Goal: Check status: Check status

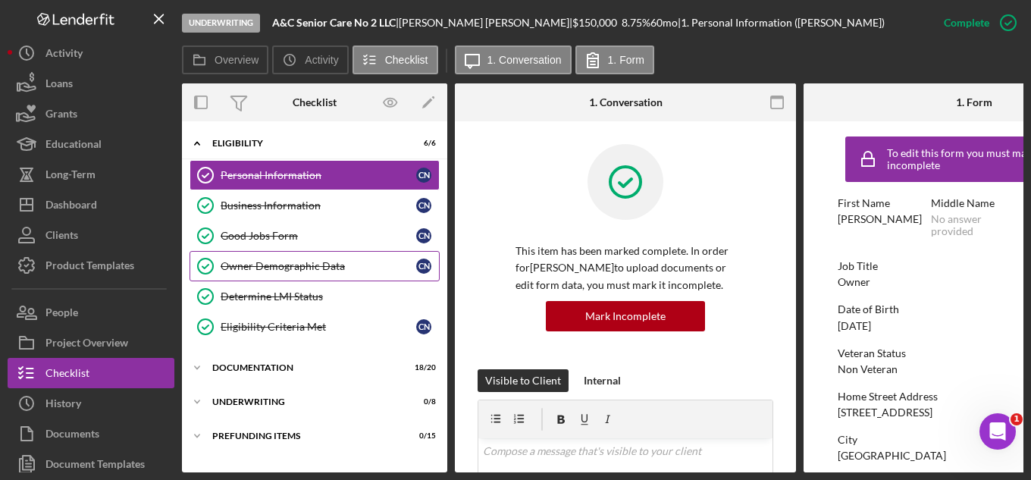
click at [319, 269] on div "Owner Demographic Data" at bounding box center [319, 266] width 196 height 12
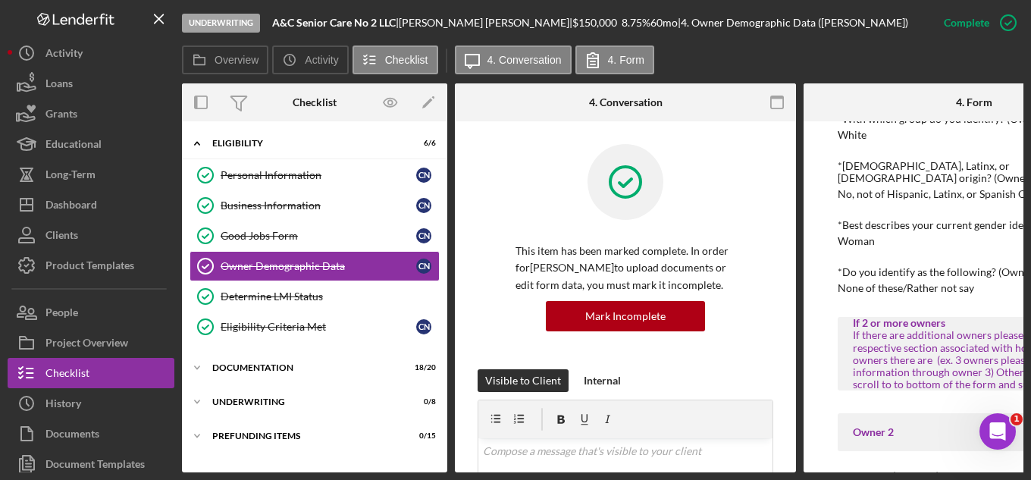
scroll to position [682, 0]
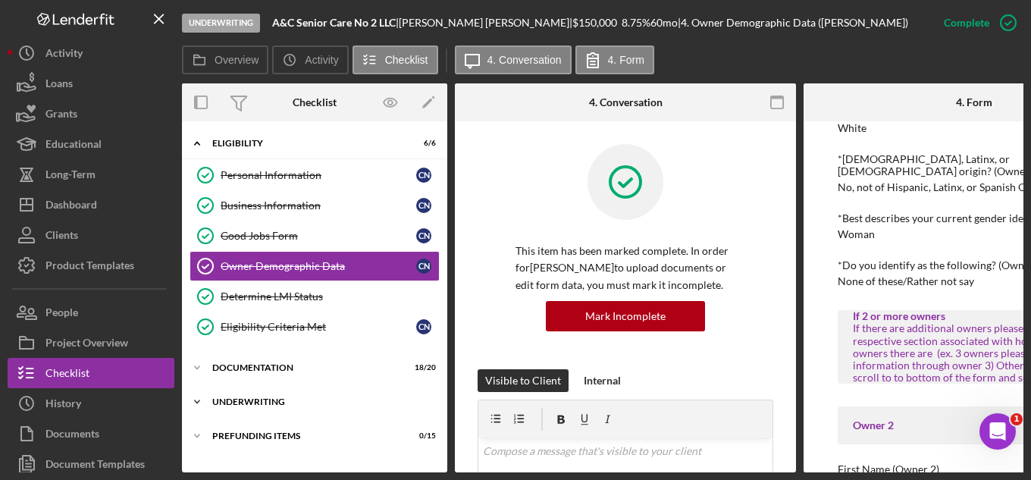
click at [229, 403] on div "Underwriting" at bounding box center [320, 401] width 216 height 9
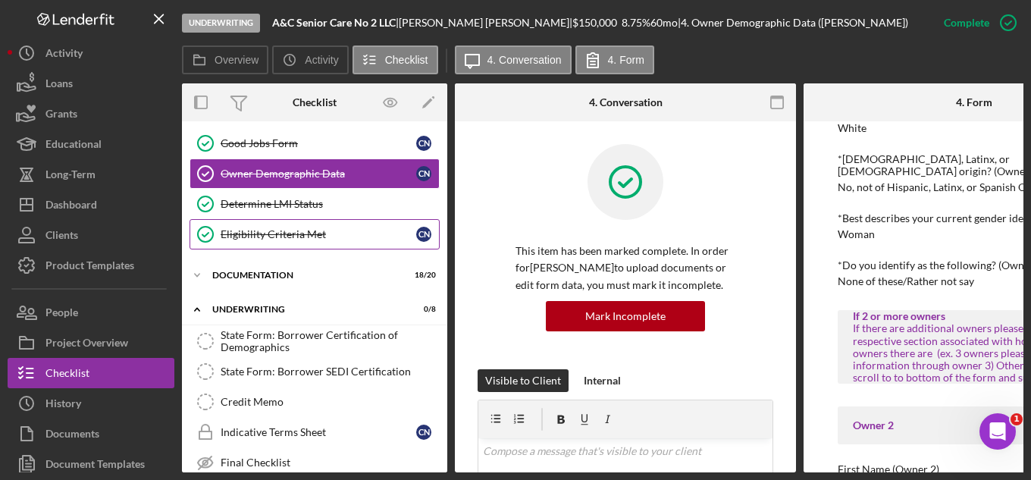
scroll to position [91, 0]
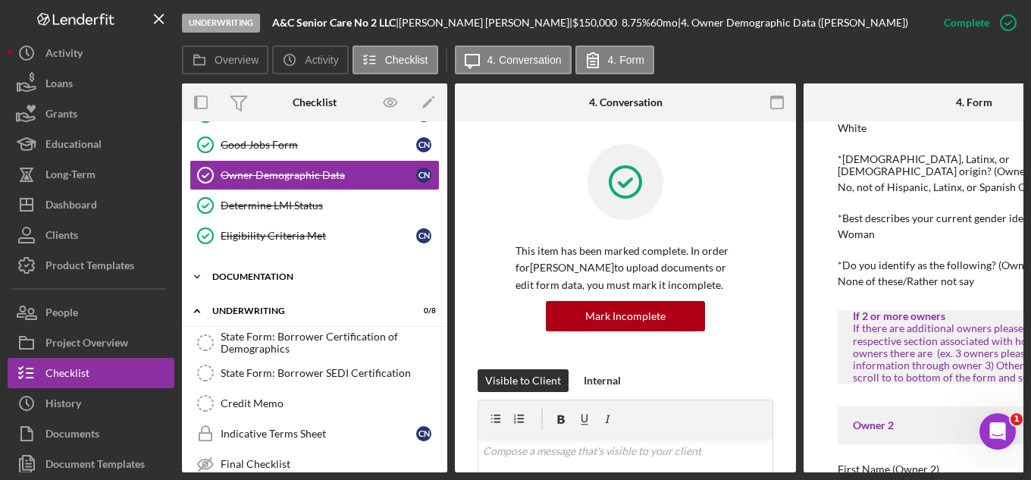
click at [238, 268] on div "Icon/Expander Documentation 18 / 20" at bounding box center [314, 277] width 265 height 30
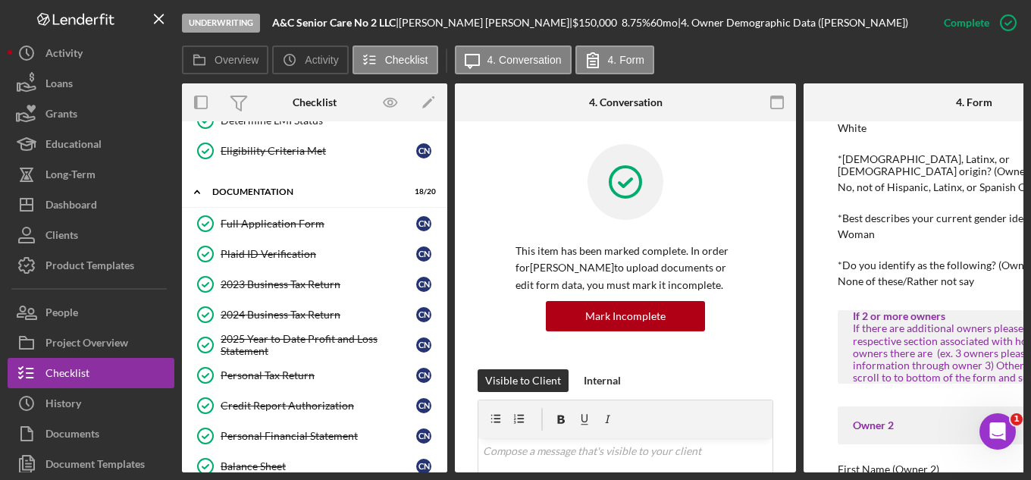
scroll to position [167, 0]
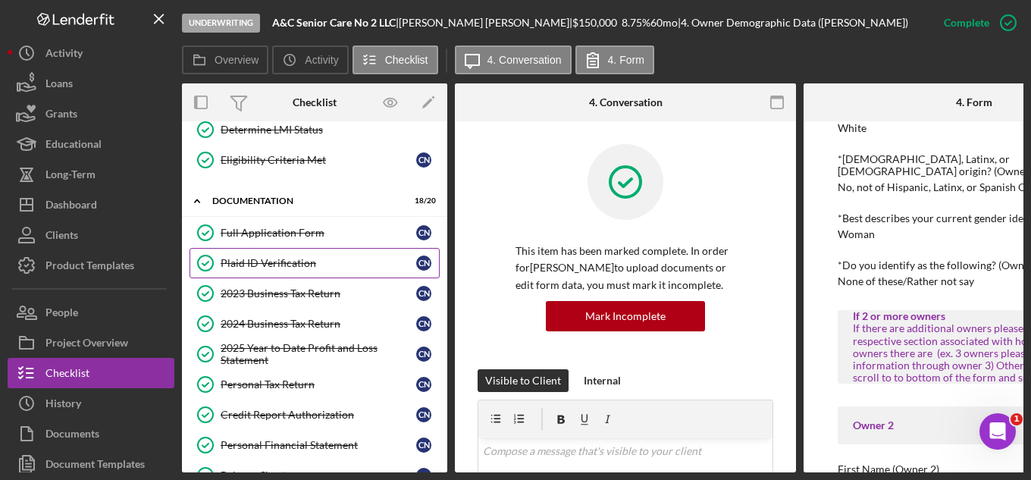
click at [304, 259] on div "Plaid ID Verification" at bounding box center [319, 263] width 196 height 12
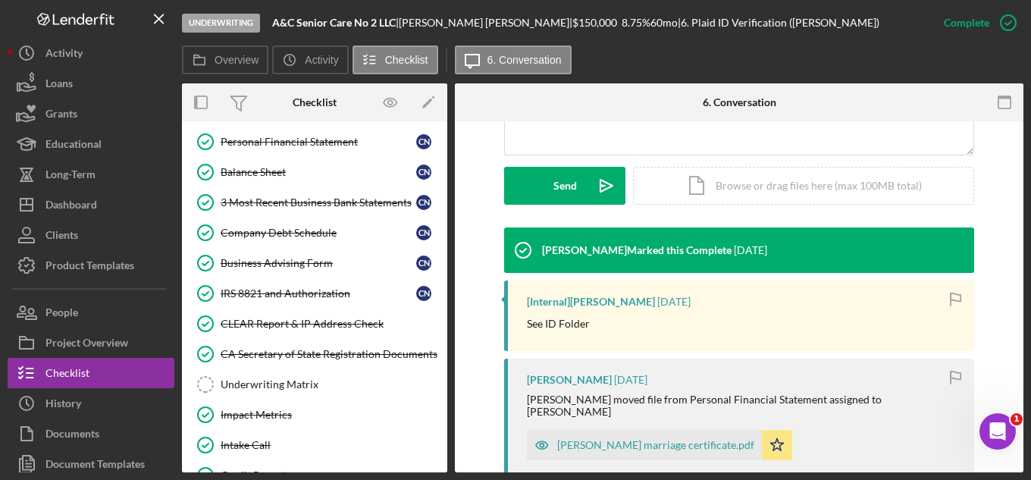
scroll to position [399, 0]
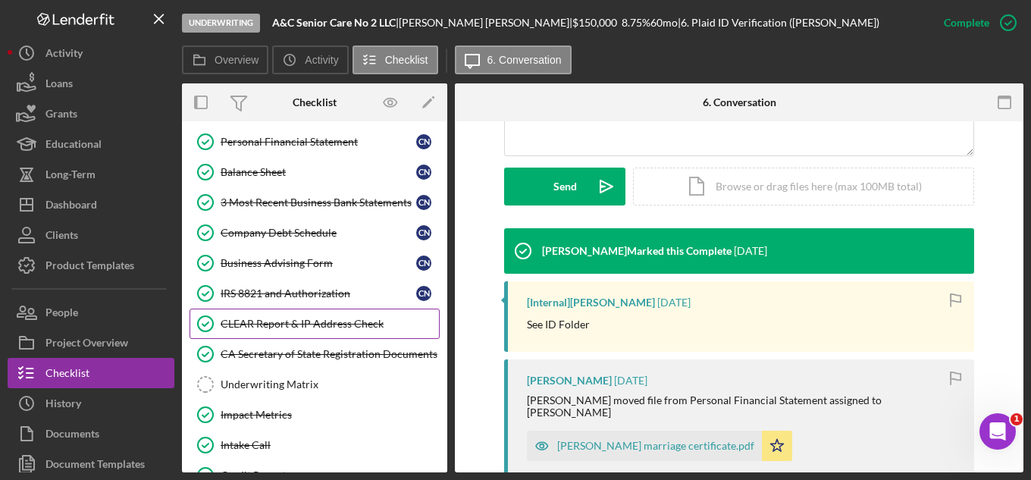
click at [313, 325] on div "CLEAR Report & IP Address Check" at bounding box center [330, 324] width 218 height 12
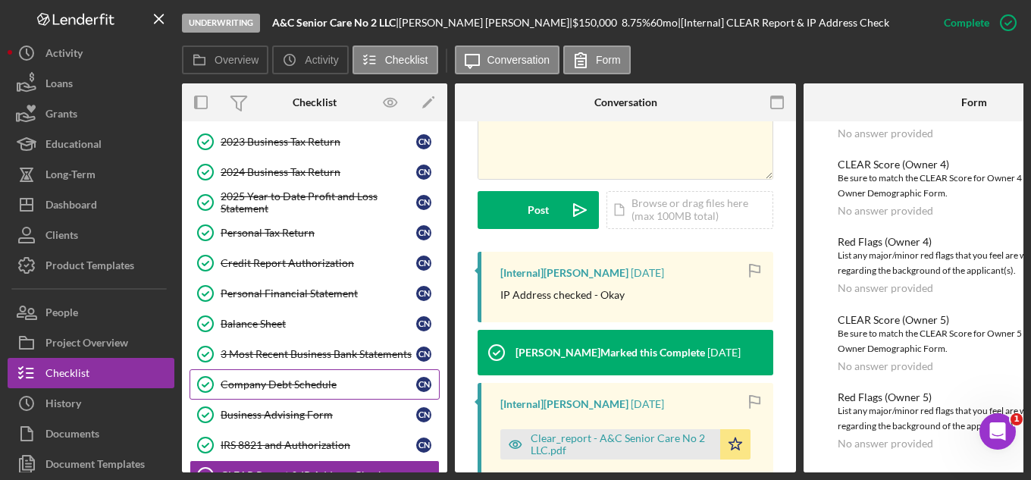
scroll to position [167, 0]
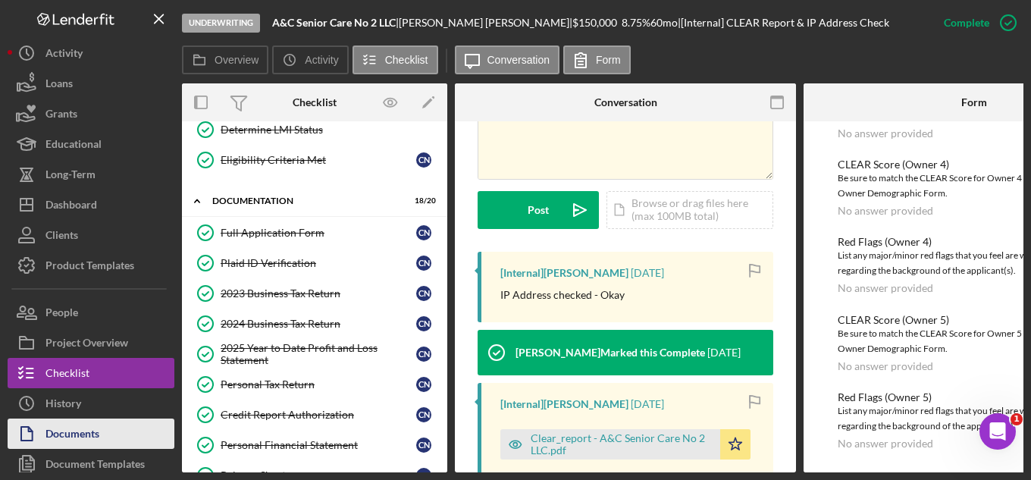
click at [82, 438] on div "Documents" at bounding box center [72, 435] width 54 height 34
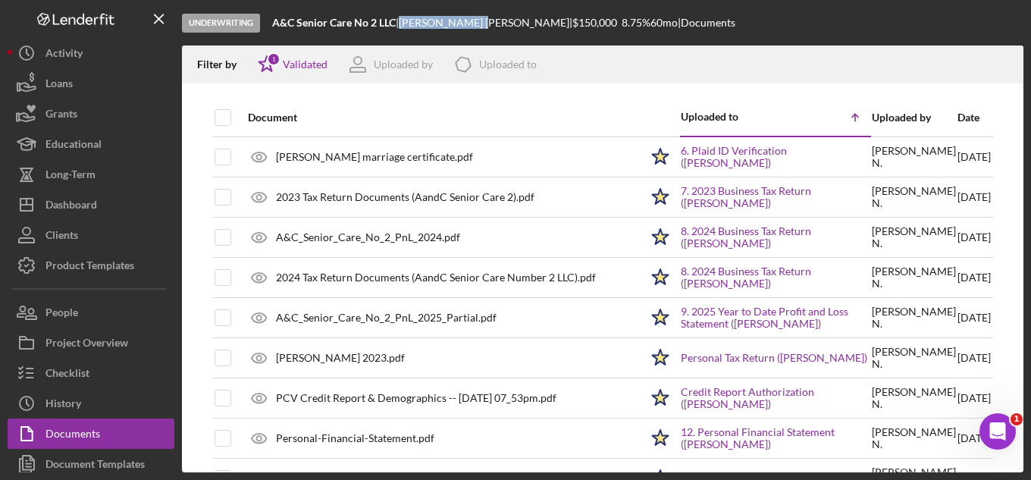
drag, startPoint x: 408, startPoint y: 24, endPoint x: 449, endPoint y: 35, distance: 42.5
click at [447, 33] on div "Underwriting A&C Senior Care No 2 LLC | Claudia Nastase | $150,000 $90,000 8.75…" at bounding box center [603, 22] width 842 height 45
click at [449, 35] on div "Underwriting A&C Senior Care No 2 LLC | Claudia Nastase | $150,000 $90,000 8.75…" at bounding box center [603, 22] width 842 height 45
drag, startPoint x: 408, startPoint y: 20, endPoint x: 483, endPoint y: 27, distance: 75.4
click at [483, 27] on div "Claudia Nastase |" at bounding box center [486, 23] width 174 height 12
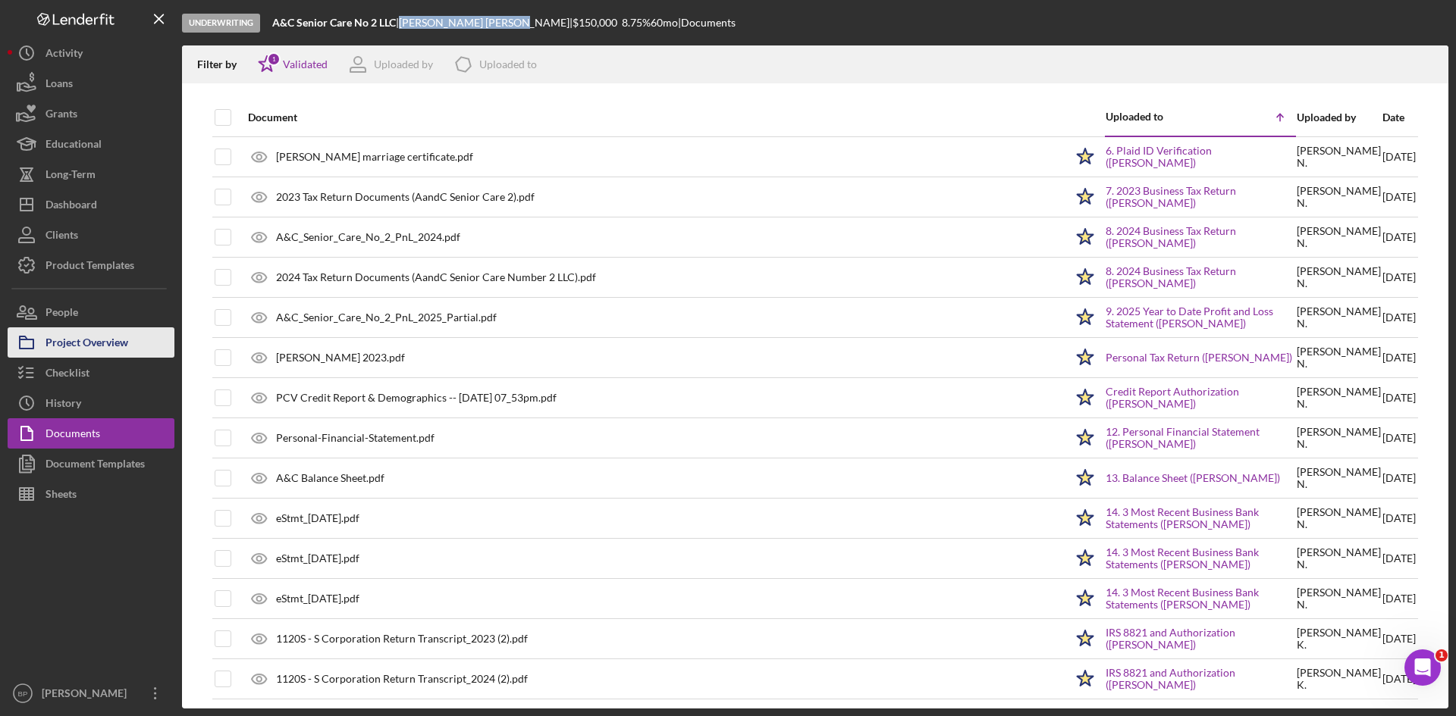
click at [67, 342] on div "Project Overview" at bounding box center [86, 345] width 83 height 34
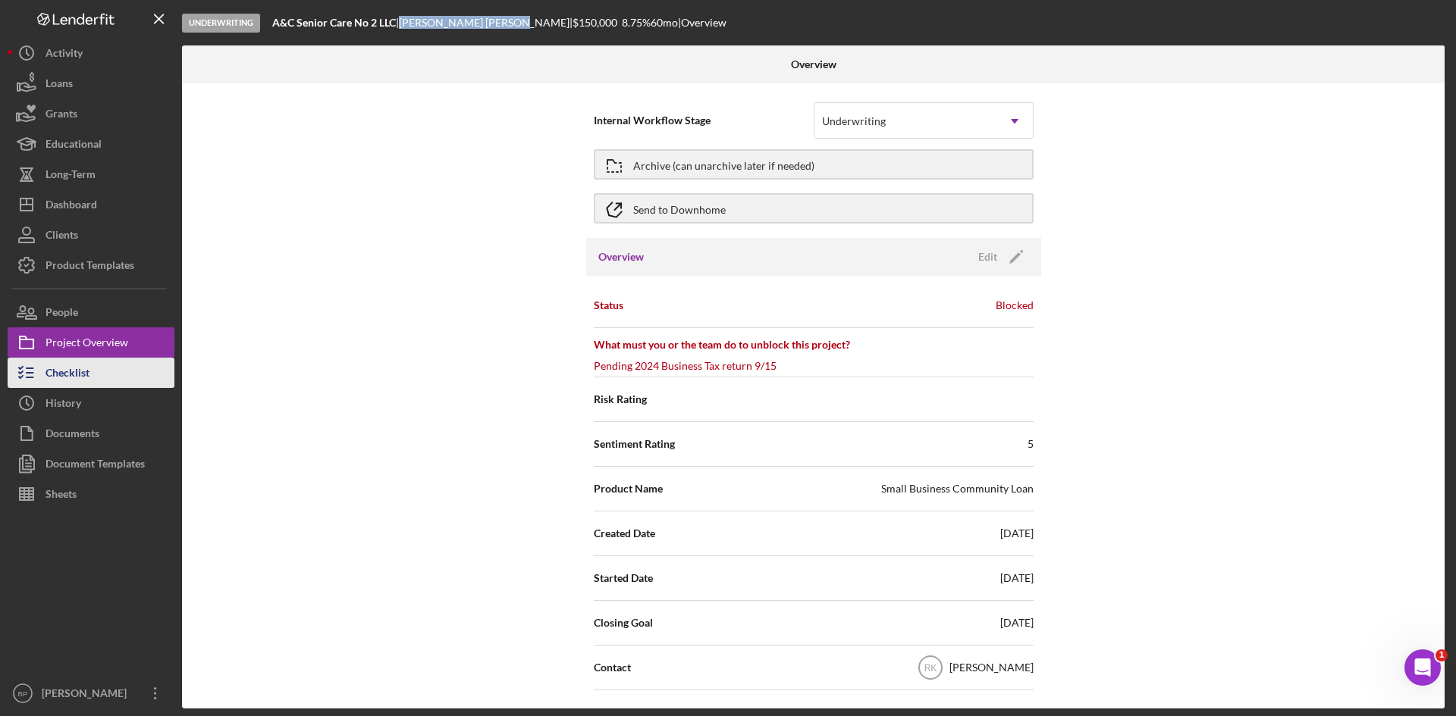
click at [59, 362] on div "Checklist" at bounding box center [67, 375] width 44 height 34
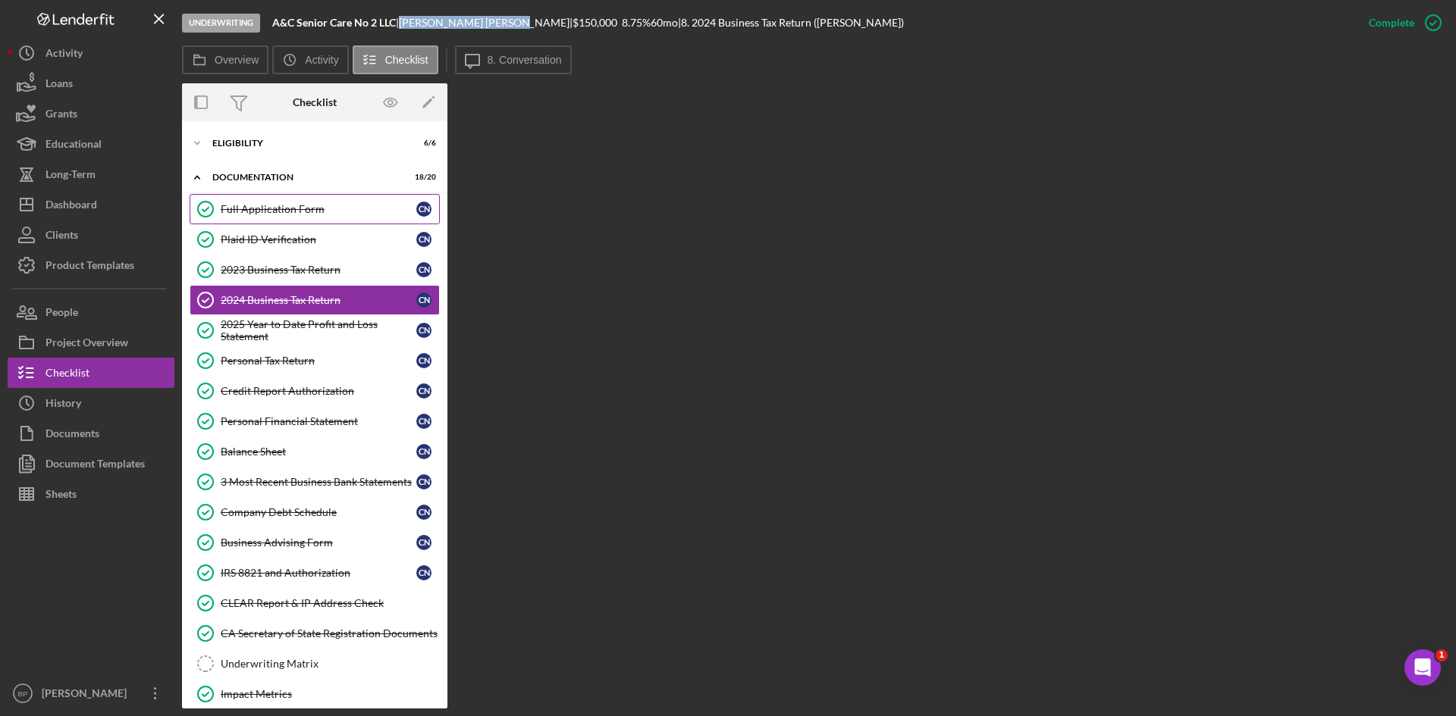
click at [263, 208] on div "Full Application Form" at bounding box center [319, 209] width 196 height 12
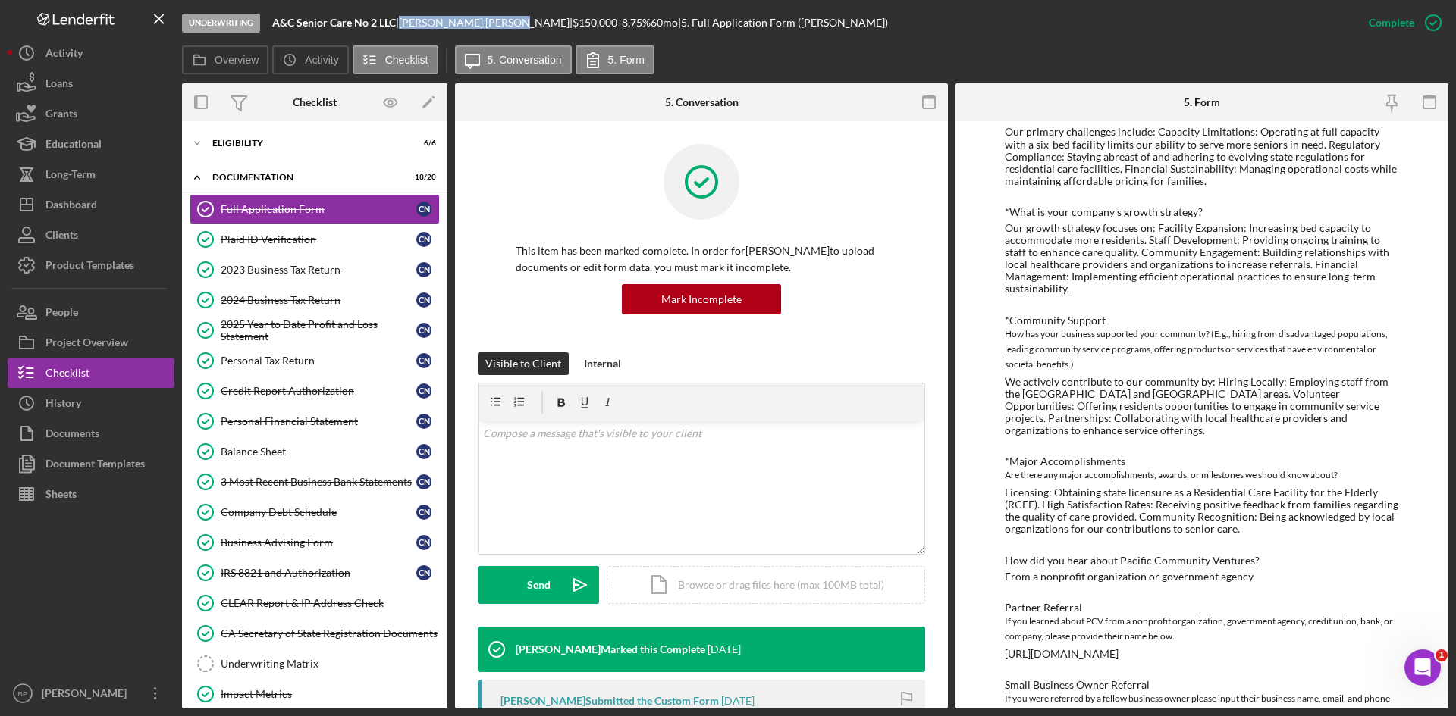
scroll to position [1196, 0]
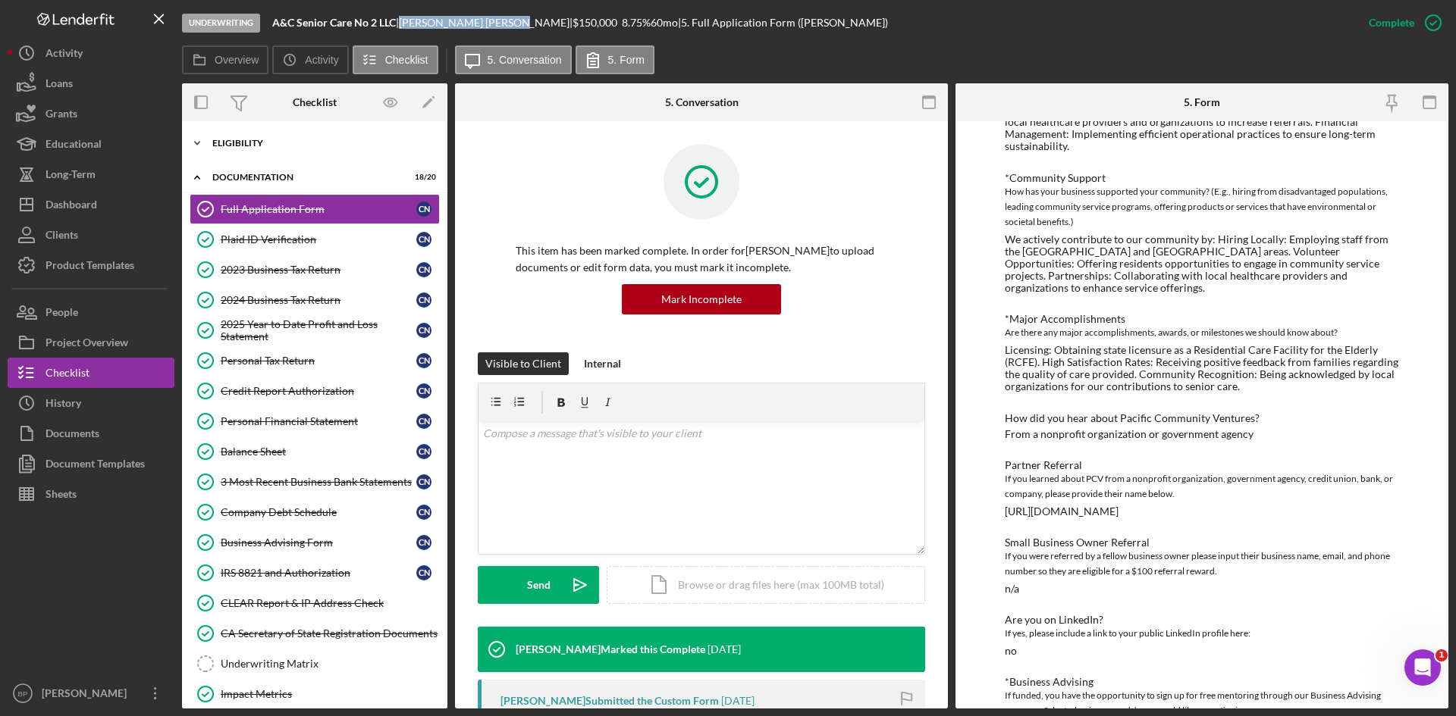
click at [223, 143] on div "Eligibility" at bounding box center [320, 143] width 216 height 9
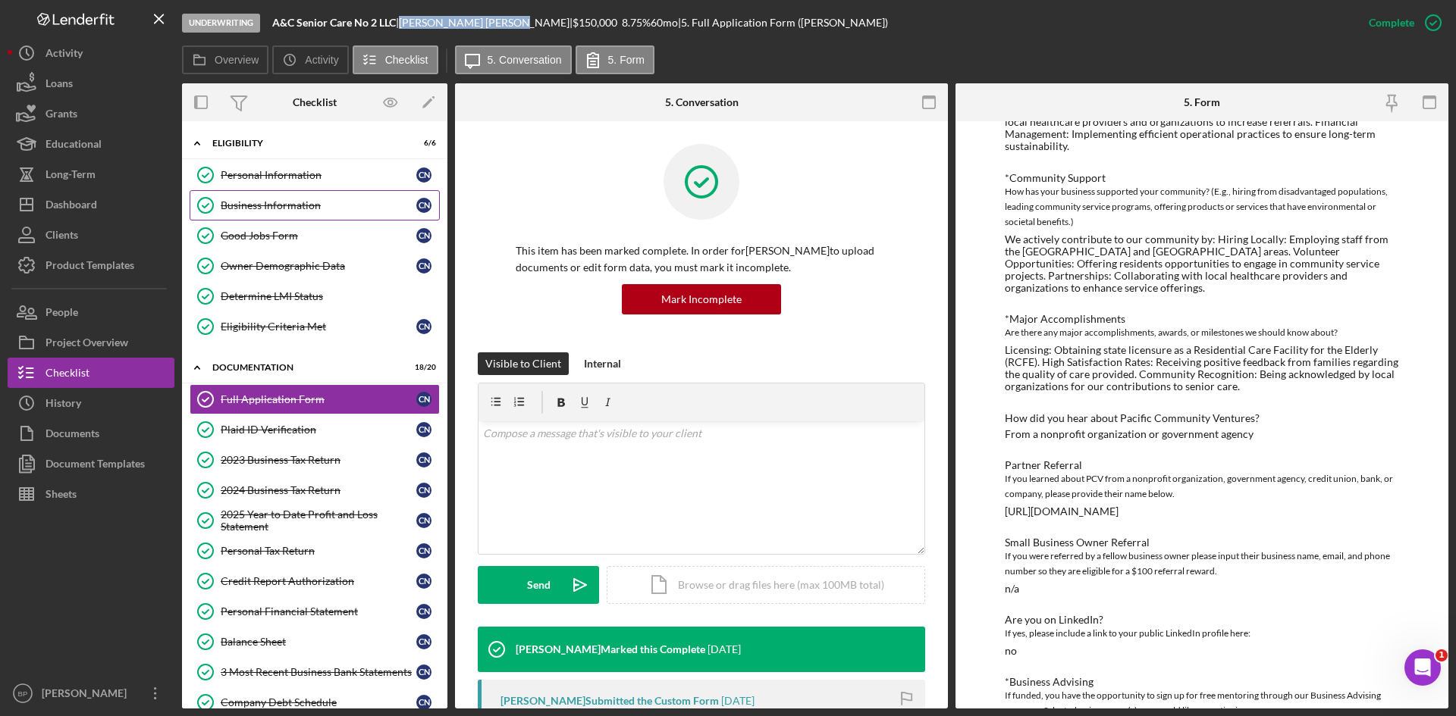
click at [262, 202] on div "Business Information" at bounding box center [319, 205] width 196 height 12
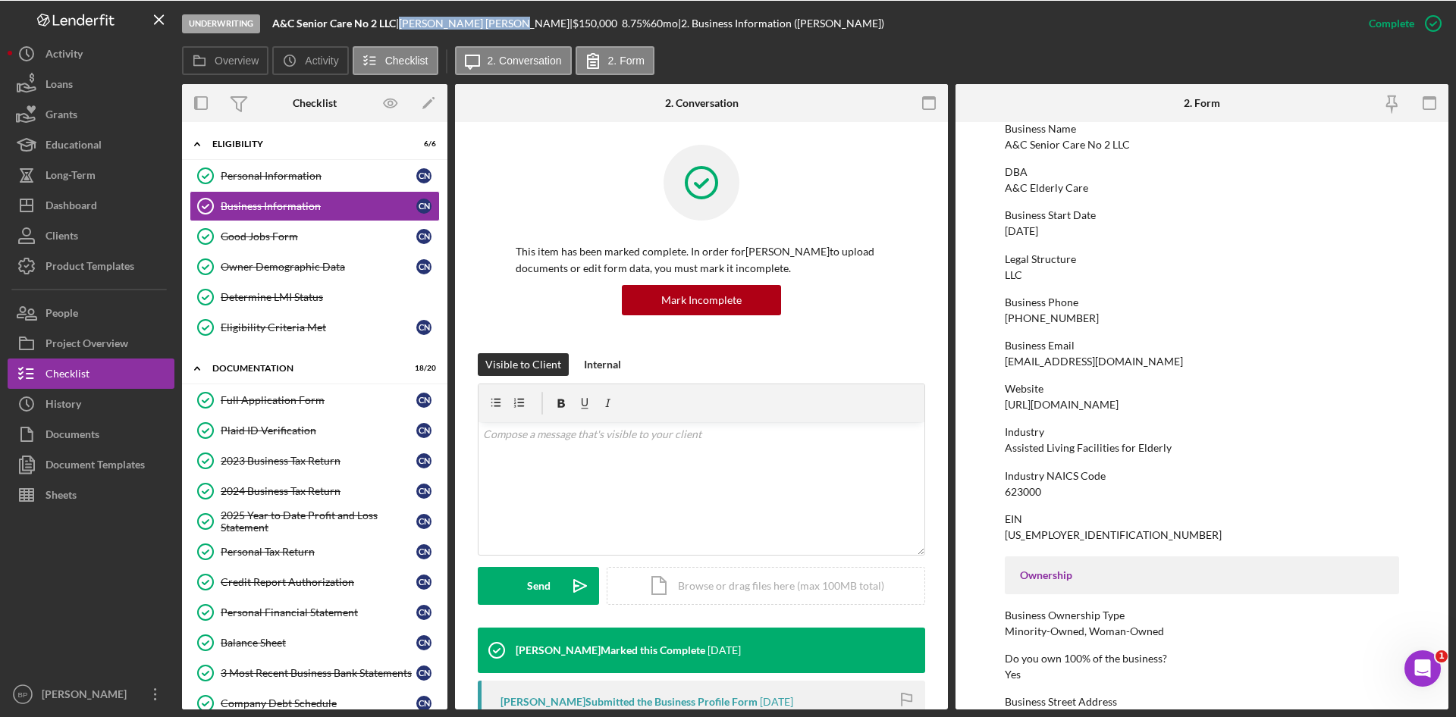
scroll to position [76, 0]
drag, startPoint x: 1003, startPoint y: 403, endPoint x: 1284, endPoint y: 403, distance: 280.5
click at [1030, 403] on form "To edit this form you must mark this item incomplete Business Name A&C Senior C…" at bounding box center [1201, 415] width 493 height 588
copy div "https://sites.google.com/view/ac-senior-care-no2-llc/home"
click at [299, 479] on div "2024 Business Tax Return" at bounding box center [319, 490] width 196 height 12
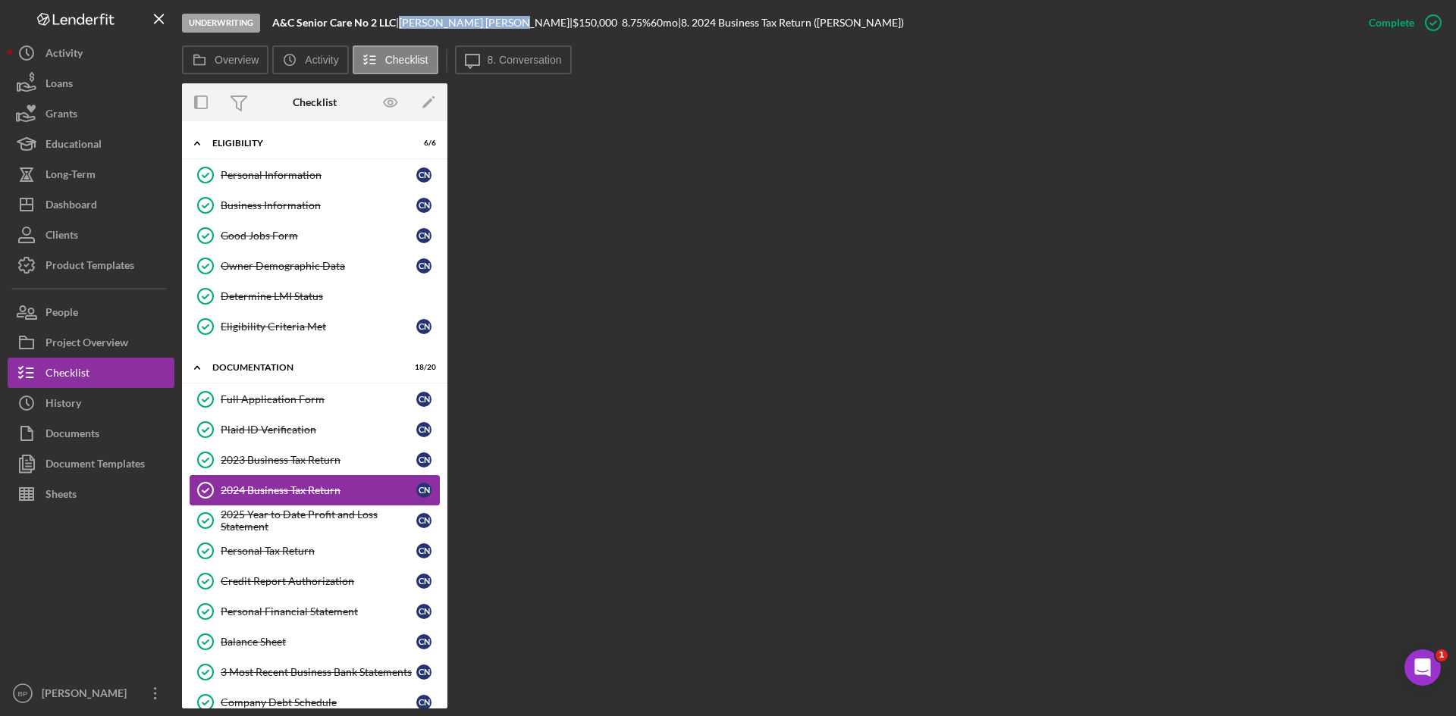
click at [268, 479] on div "2024 Business Tax Return" at bounding box center [319, 490] width 196 height 12
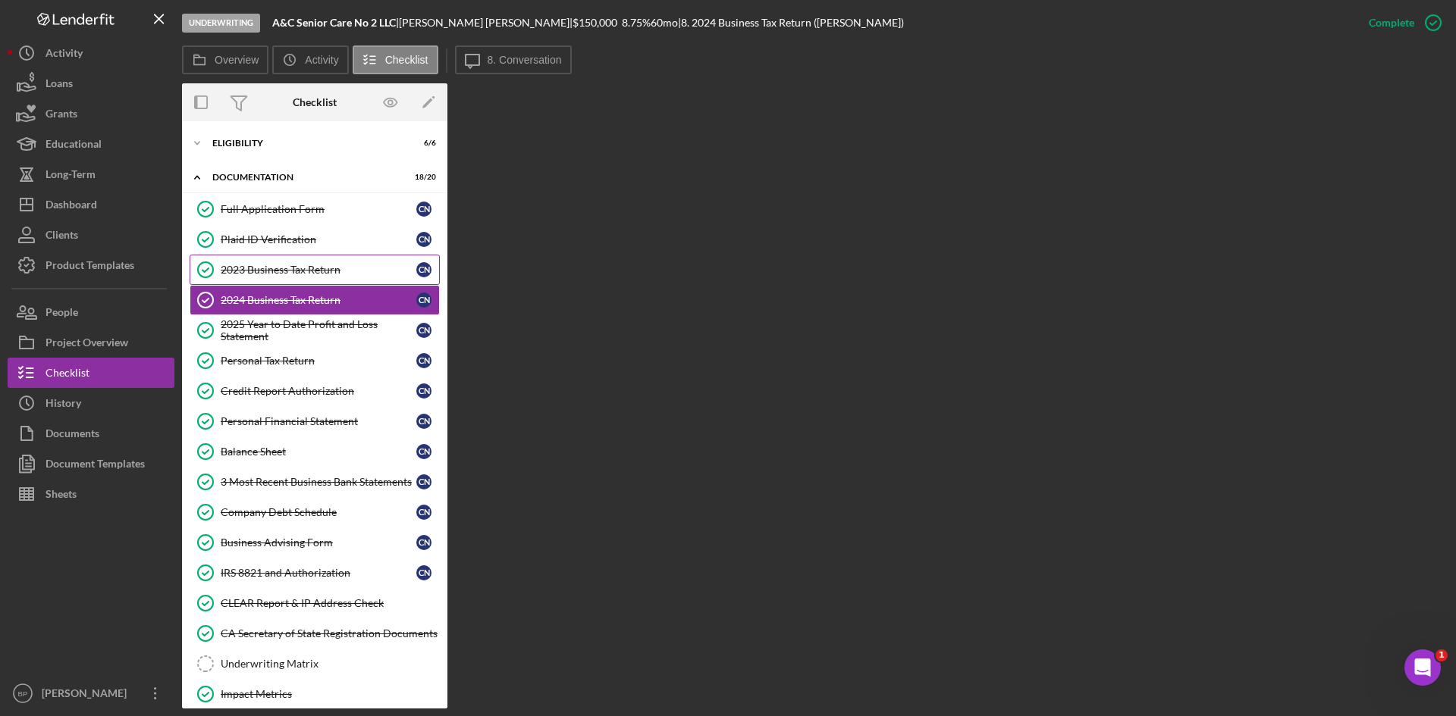
click at [312, 265] on div "2023 Business Tax Return" at bounding box center [319, 270] width 196 height 12
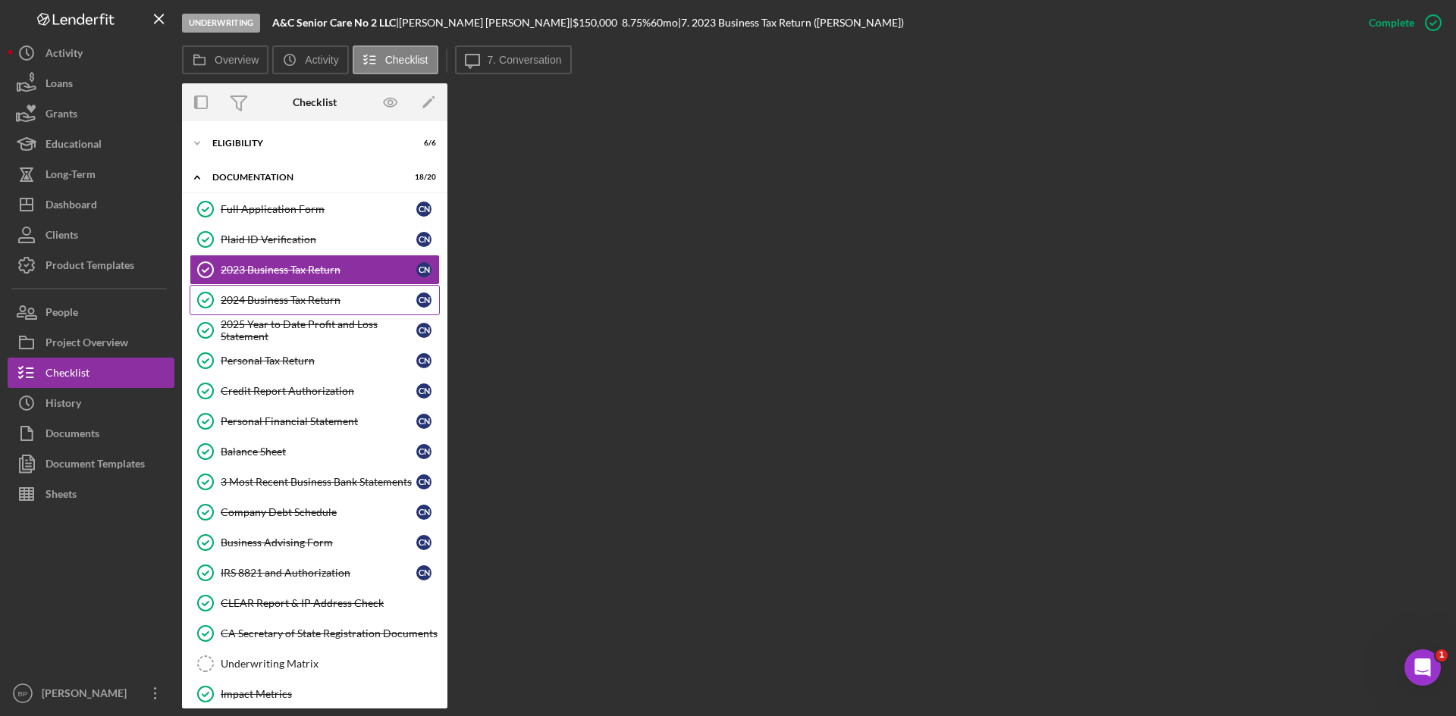
click at [296, 310] on link "2024 Business Tax Return 2024 Business Tax Return C N" at bounding box center [315, 300] width 250 height 30
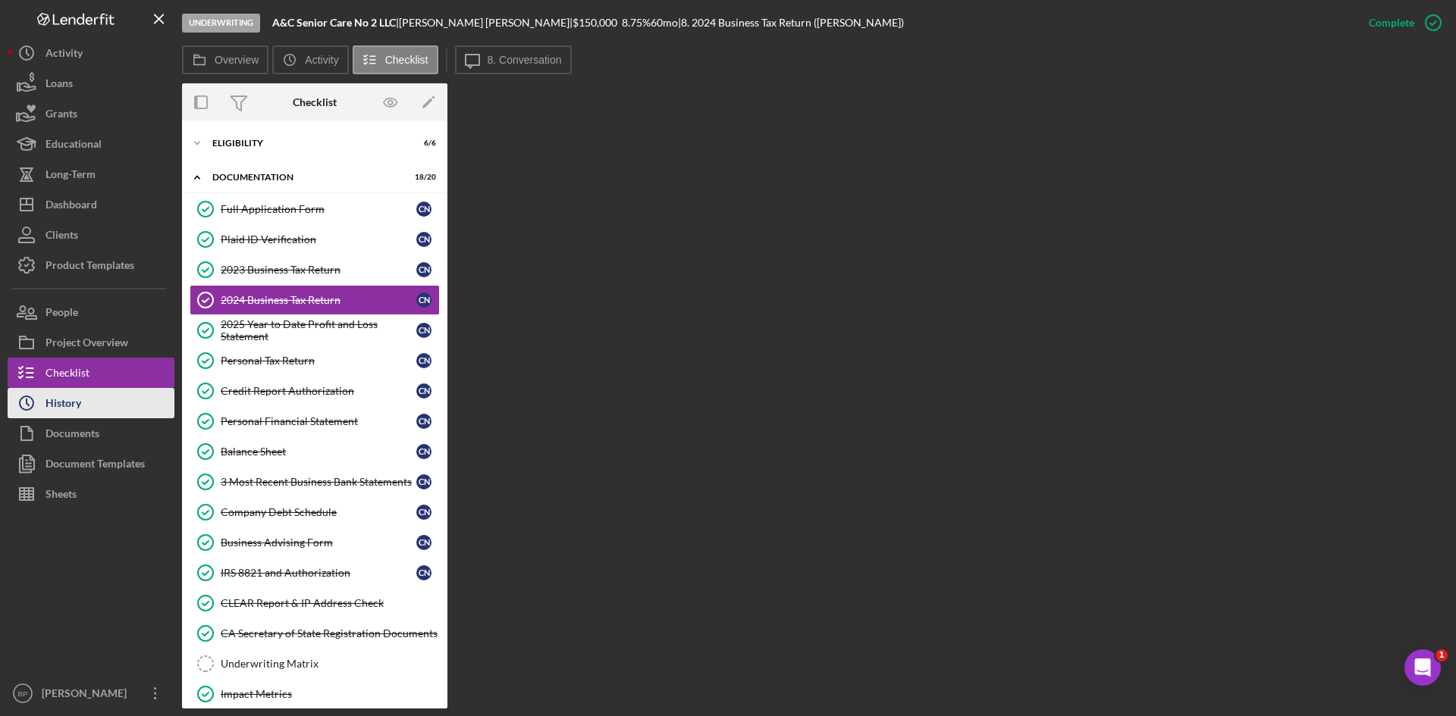
click at [77, 403] on div "History" at bounding box center [63, 405] width 36 height 34
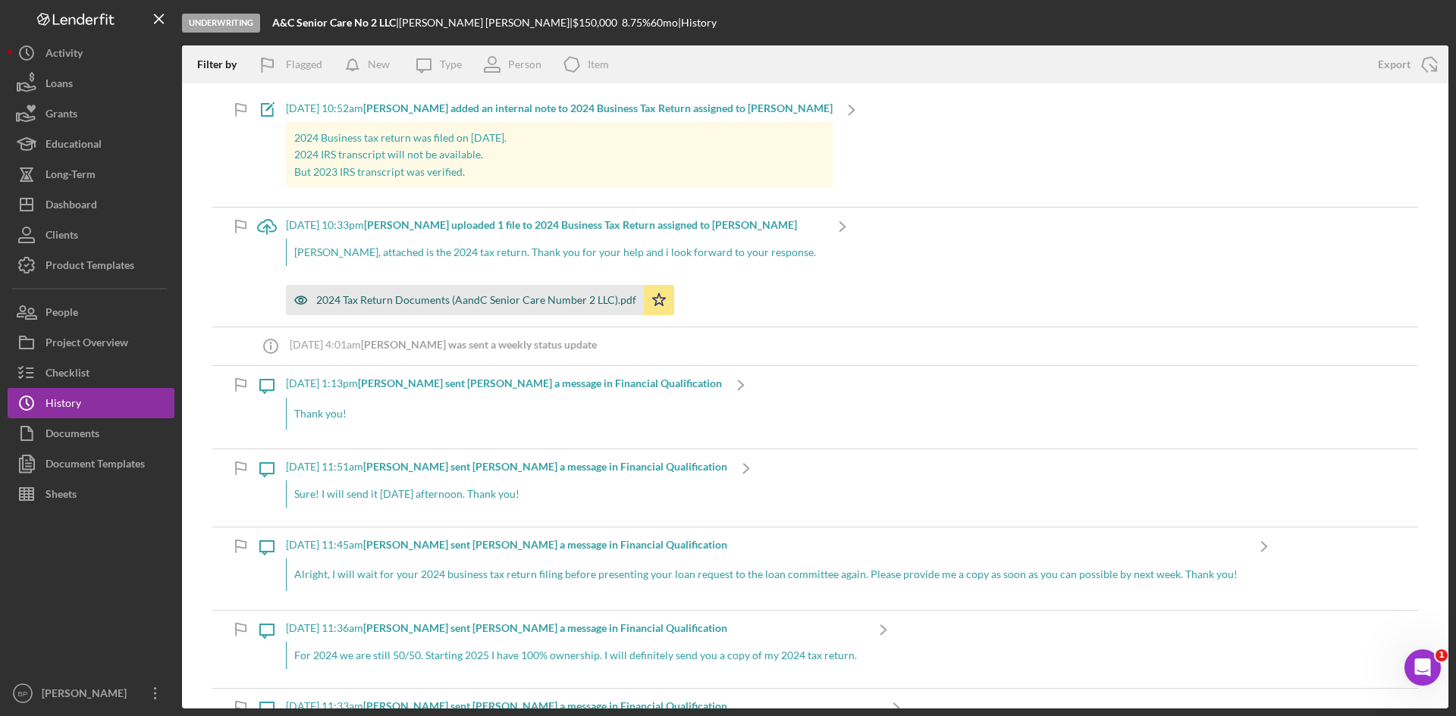
click at [386, 295] on div "2024 Tax Return Documents (AandC Senior Care Number 2 LLC).pdf" at bounding box center [476, 300] width 320 height 12
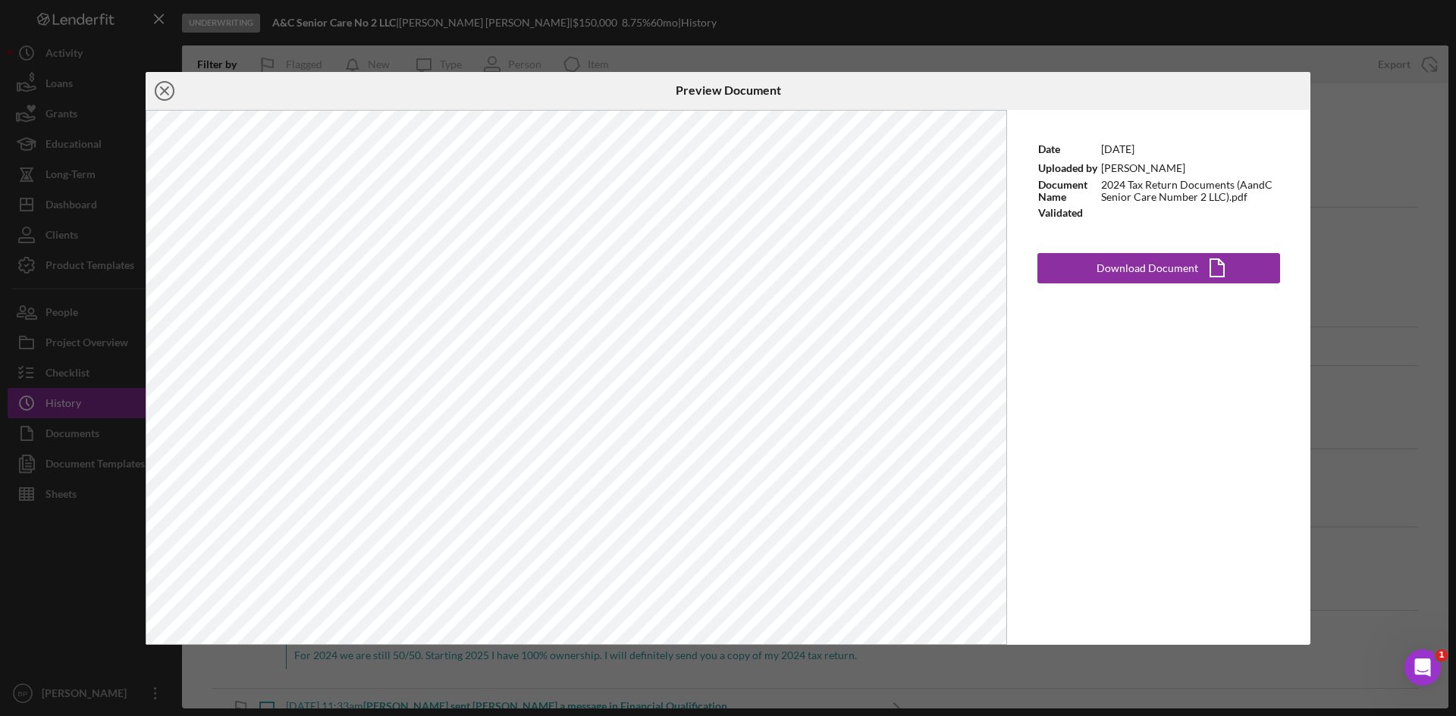
click at [159, 88] on icon "Icon/Close" at bounding box center [165, 91] width 38 height 38
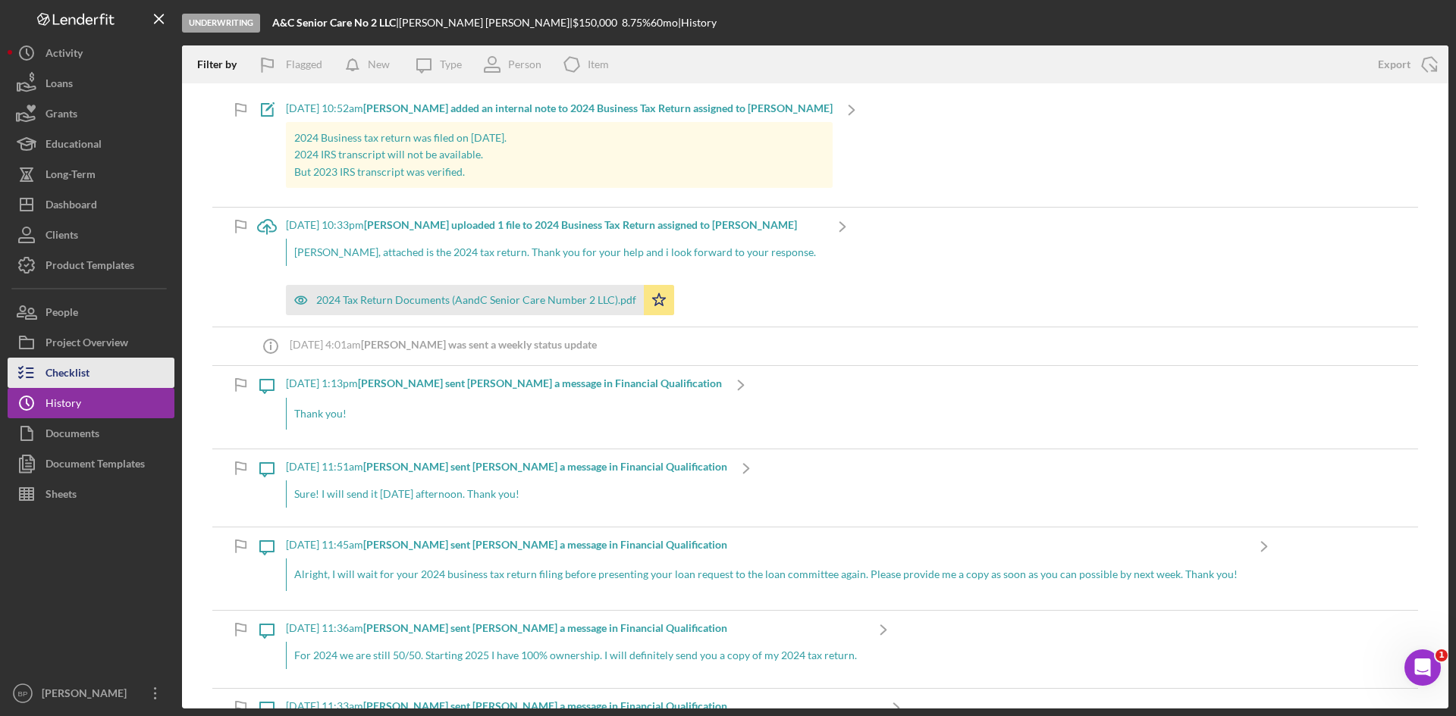
click at [61, 373] on div "Checklist" at bounding box center [67, 375] width 44 height 34
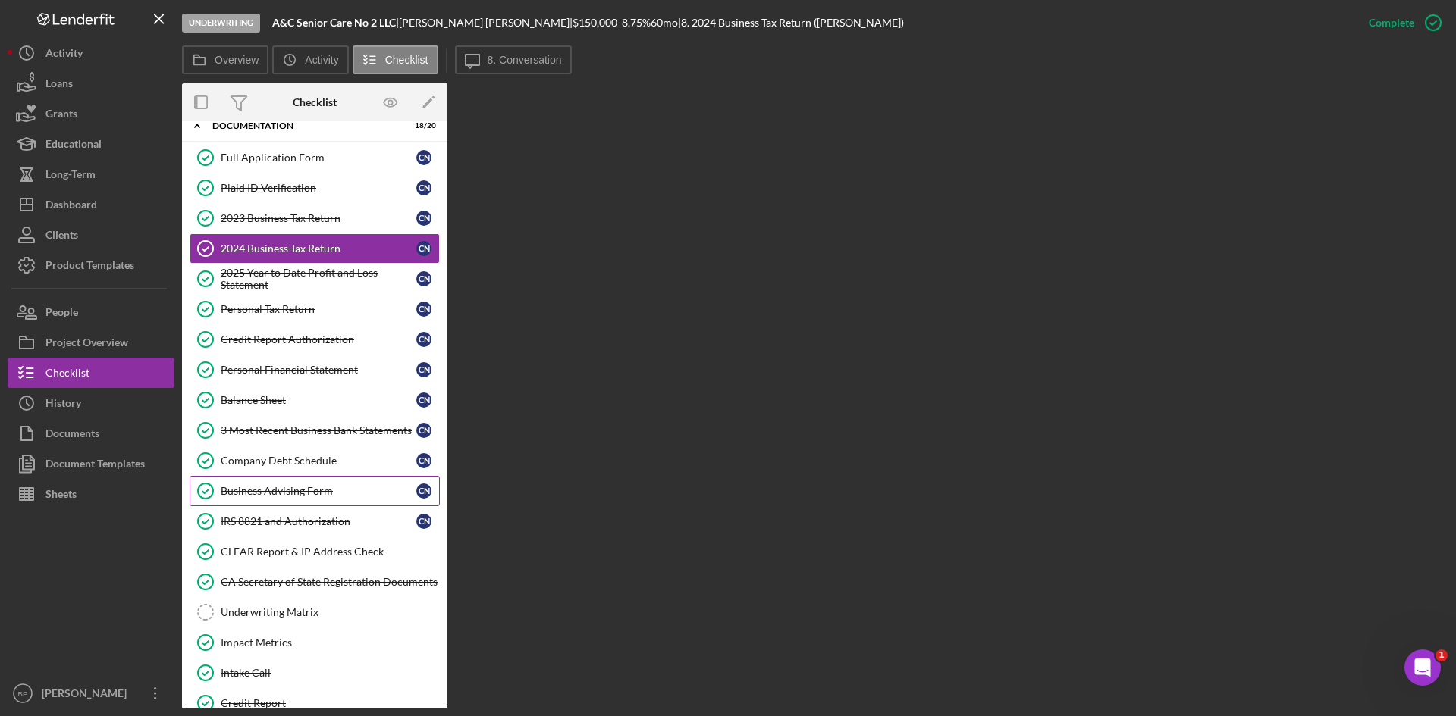
scroll to position [76, 0]
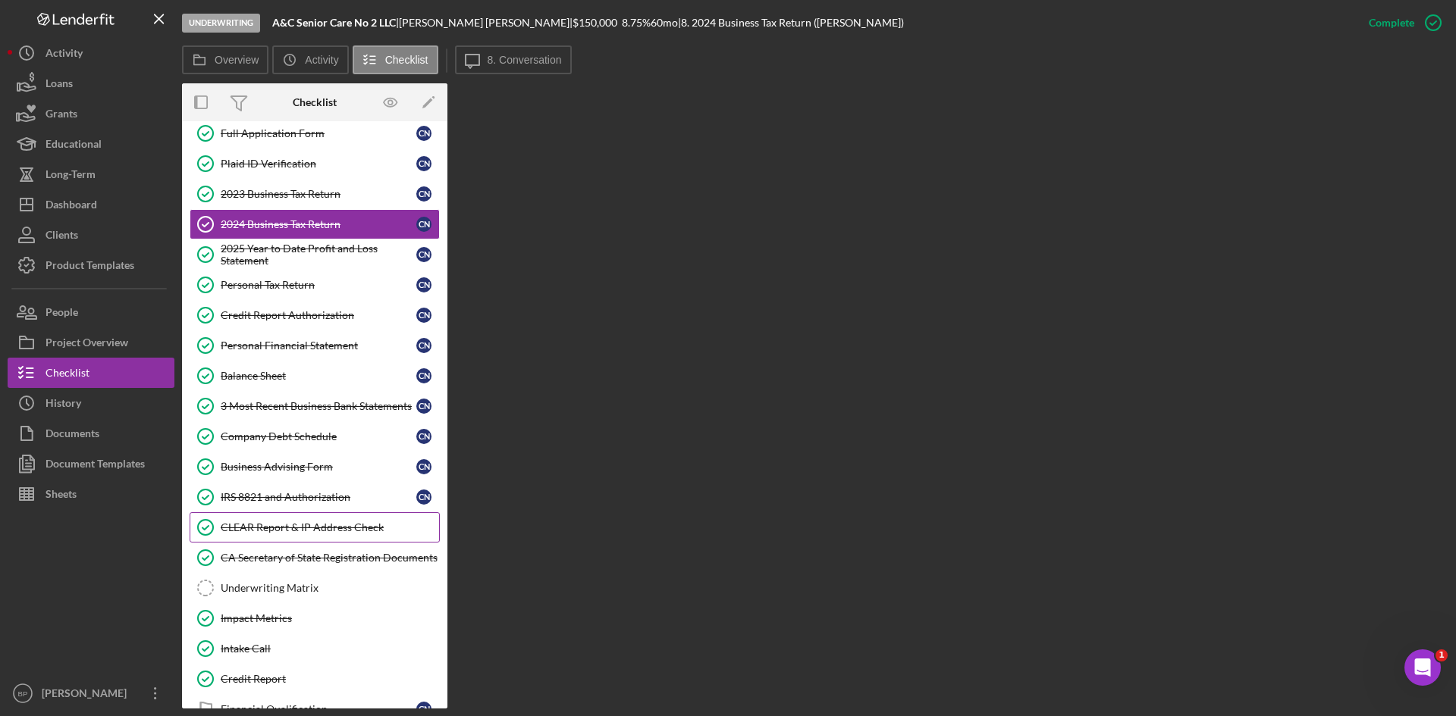
click at [316, 534] on div "CLEAR Report & IP Address Check" at bounding box center [330, 528] width 218 height 12
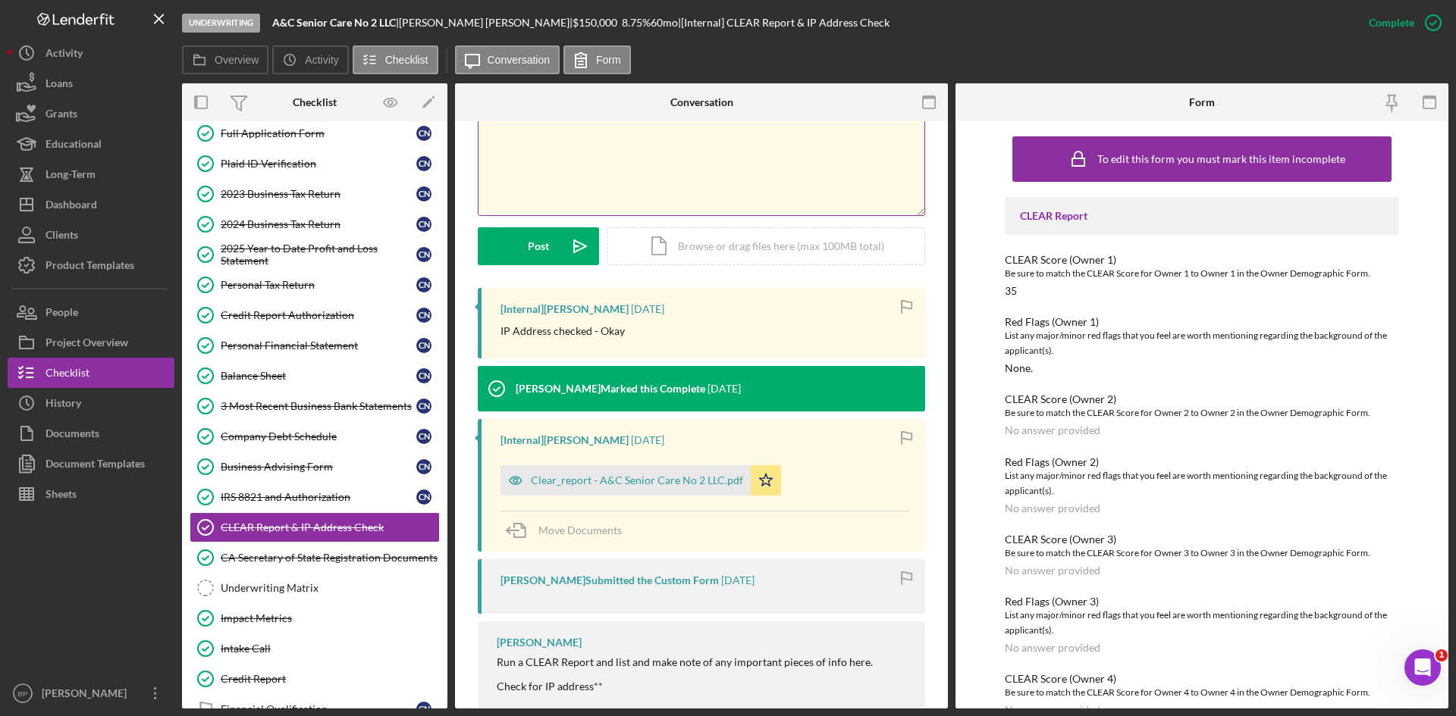
scroll to position [380, 0]
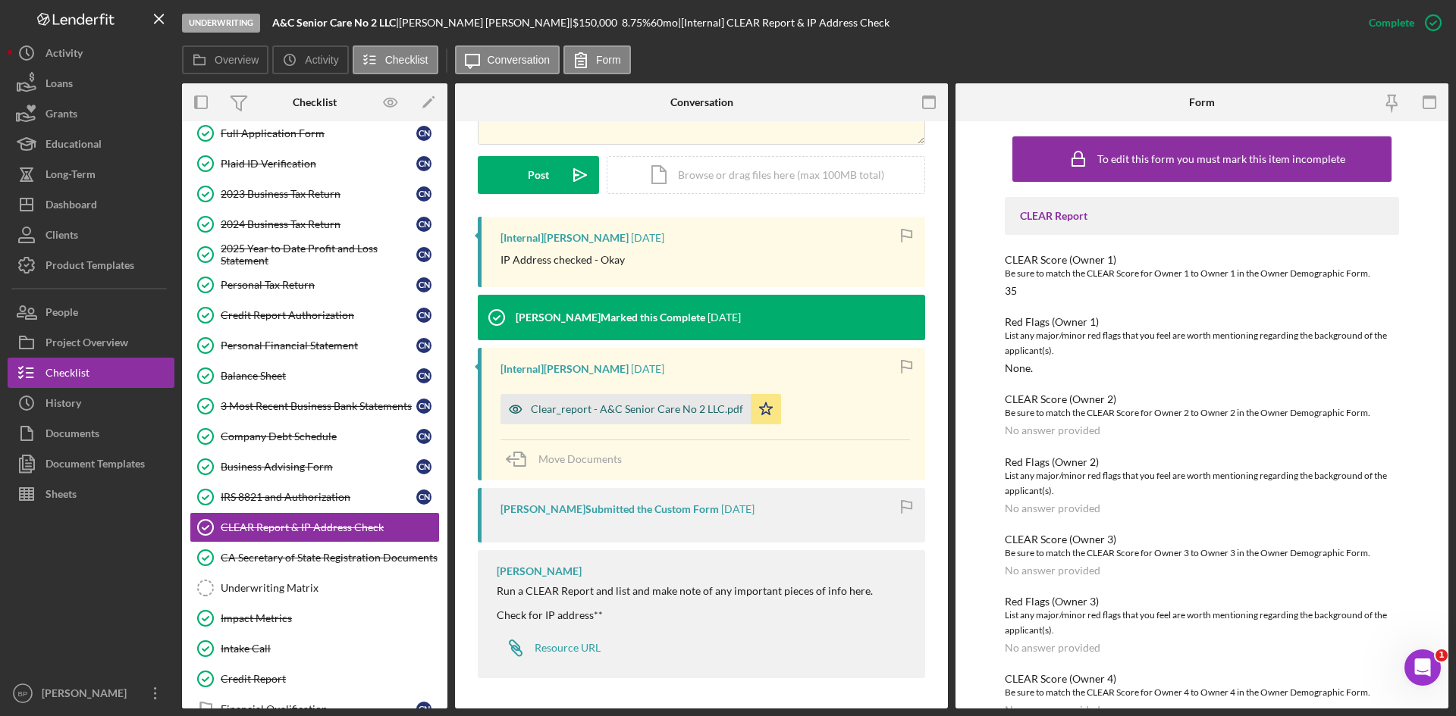
click at [641, 410] on div "Clear_report - A&C Senior Care No 2 LLC.pdf" at bounding box center [637, 409] width 212 height 12
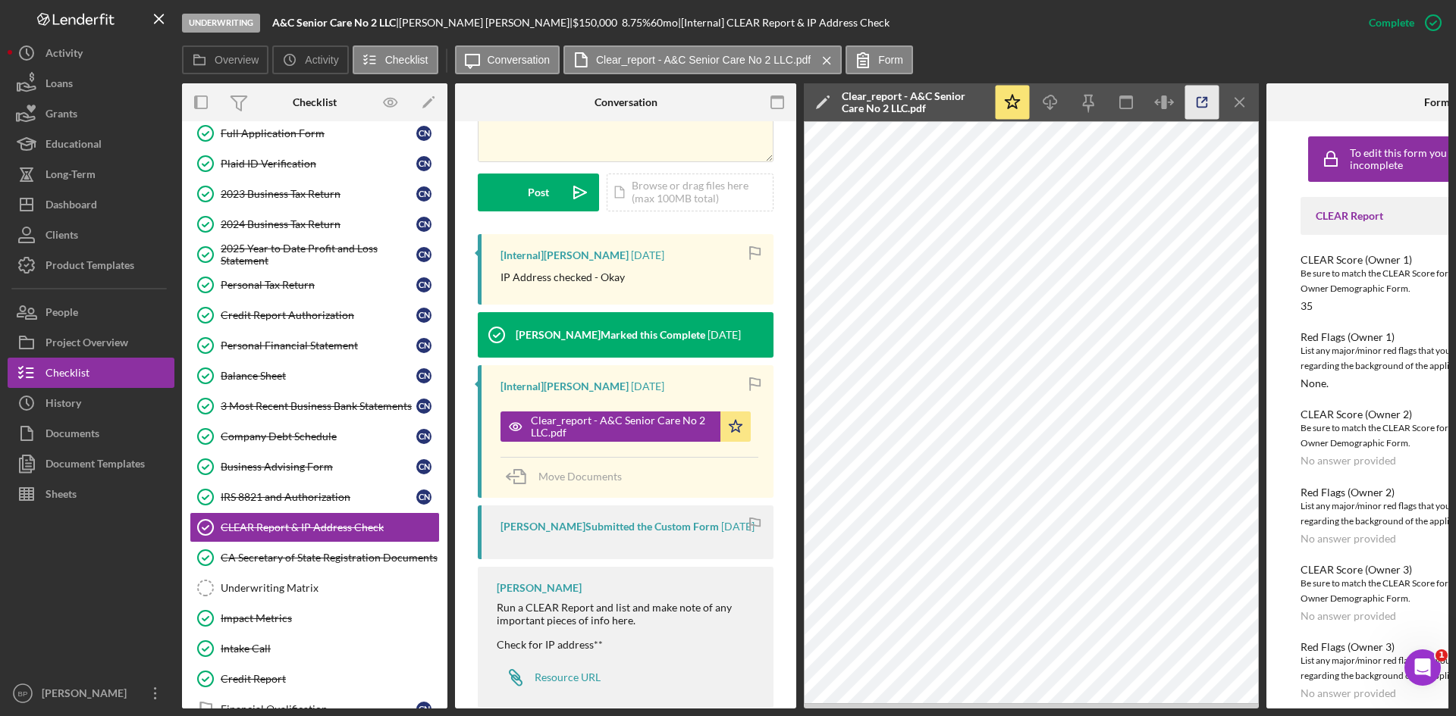
click at [1201, 105] on icon "button" at bounding box center [1202, 103] width 34 height 34
